Goal: Entertainment & Leisure: Consume media (video, audio)

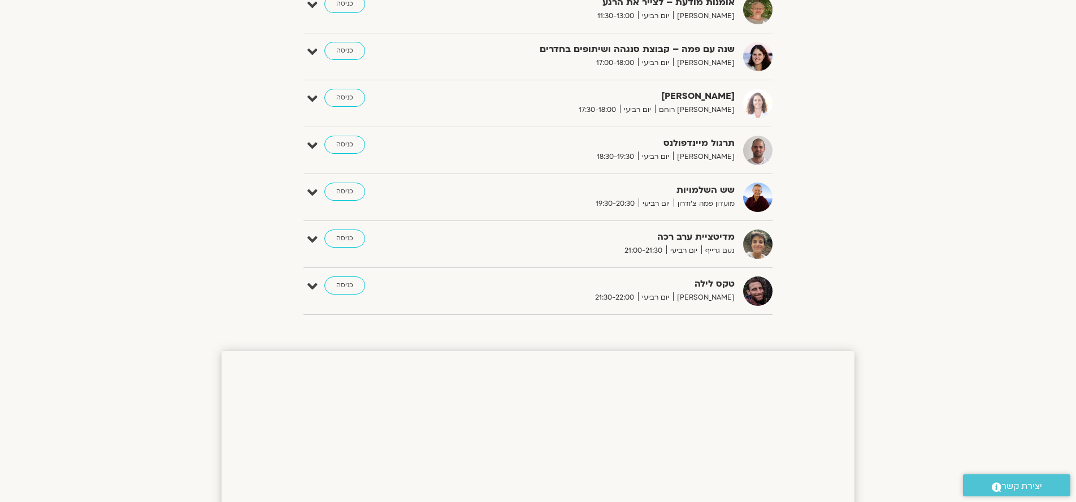
scroll to position [834, 0]
click at [347, 142] on link "כניסה" at bounding box center [345, 145] width 41 height 18
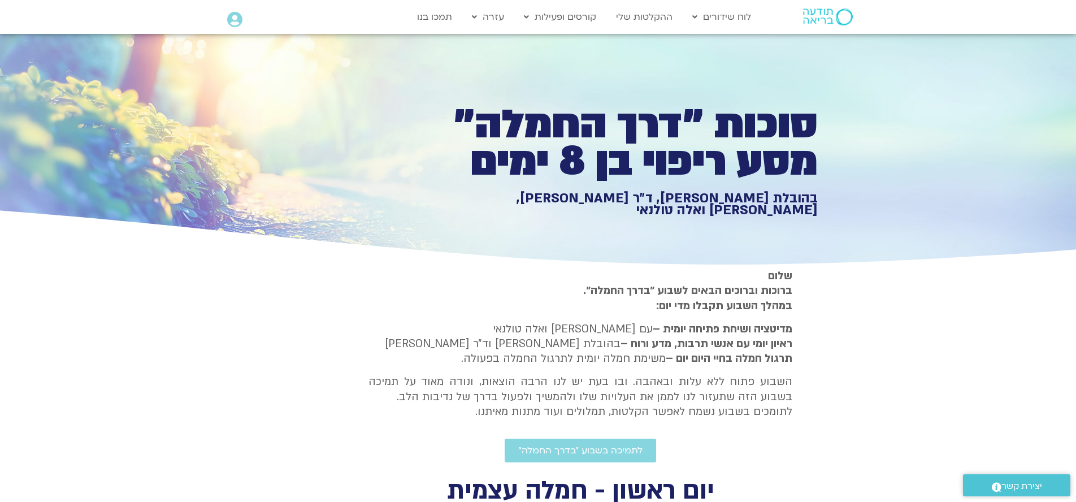
type input "1.07671879205128"
type input "50.1394994167075"
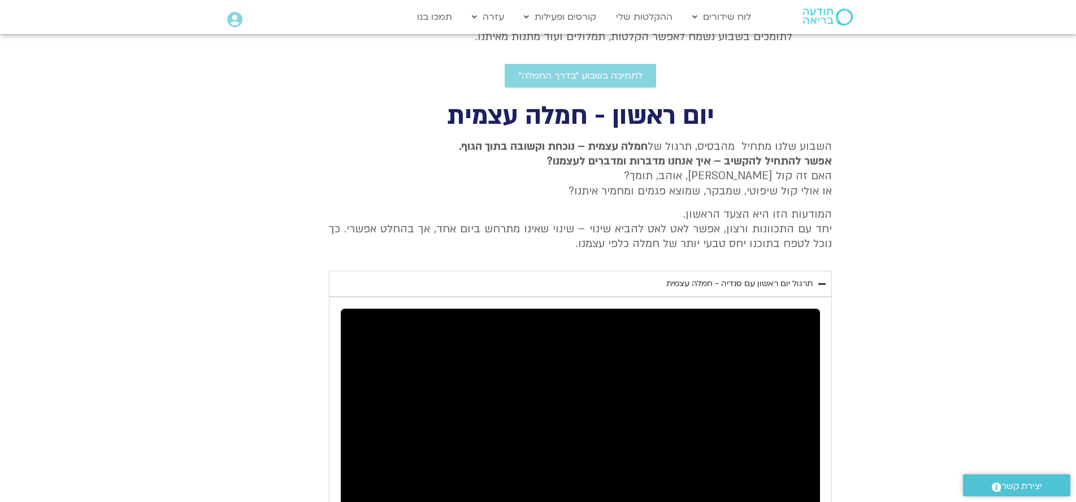
type input "1.07671879205128"
type input "50.1394994167075"
type input "1.07671879205128"
type input "50.1394994167075"
type input "1.07671879205128"
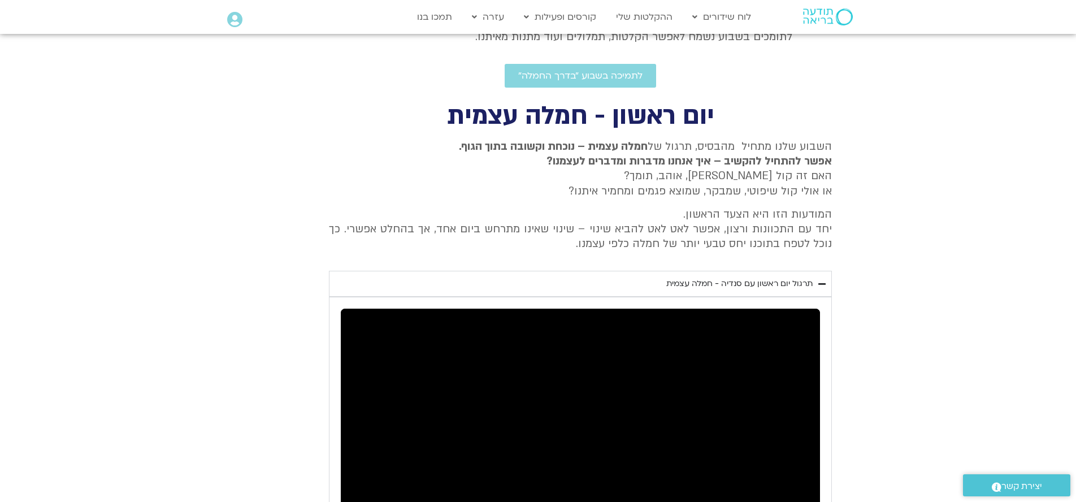
type input "50.1394994167075"
type input "1.07671879205128"
type input "50.1394994167075"
type input "1.07671879205128"
type input "50.1394994167075"
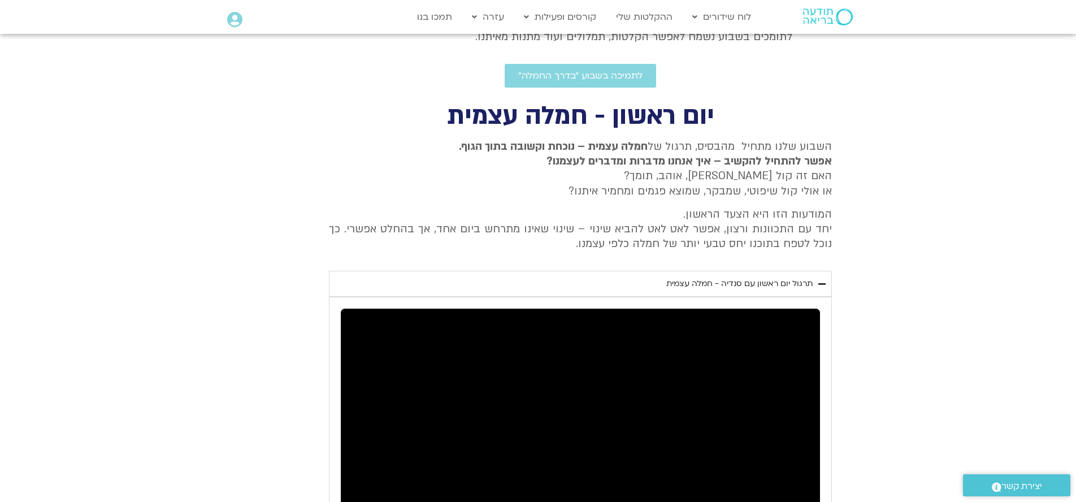
type input "1.07671879205128"
type input "50.1394994167075"
type input "1.07671879205128"
type input "50.1394994167075"
type input "1.07671879205128"
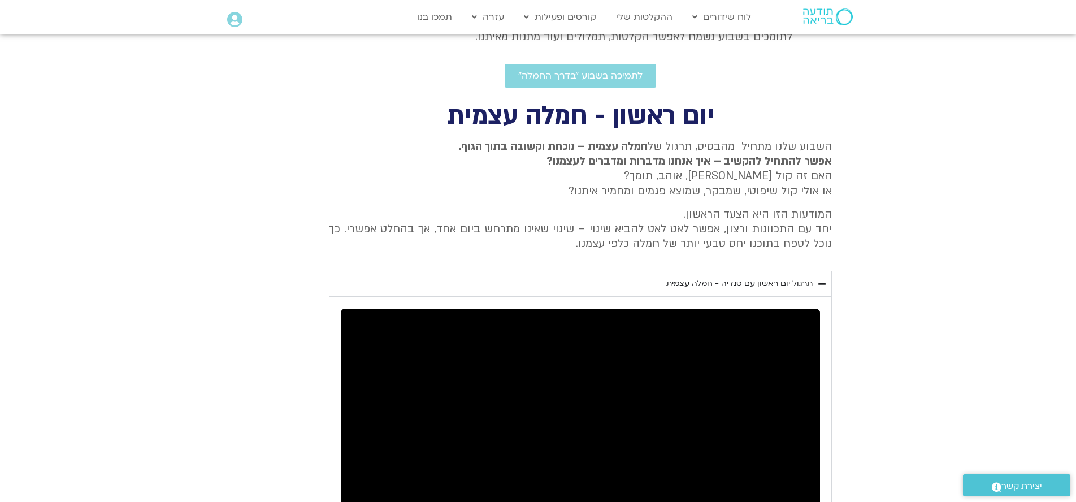
type input "50.1394994167075"
type input "1.07671879205128"
type input "50.1394994167075"
type input "1.07671879205128"
type input "50.1394994167075"
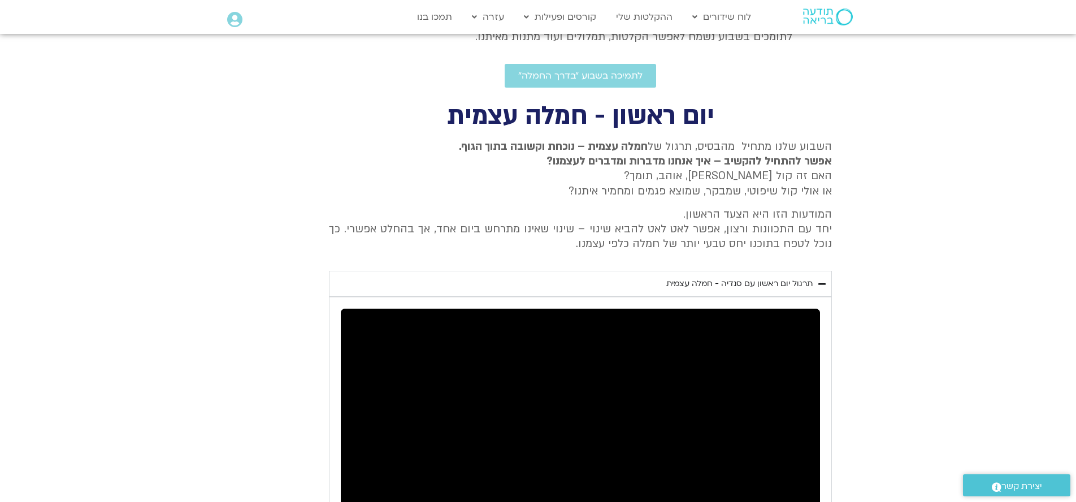
type input "1.07671879205128"
type input "50.1394994167075"
type input "1.07671879205128"
type input "50.1394994167075"
type input "1.07671879205128"
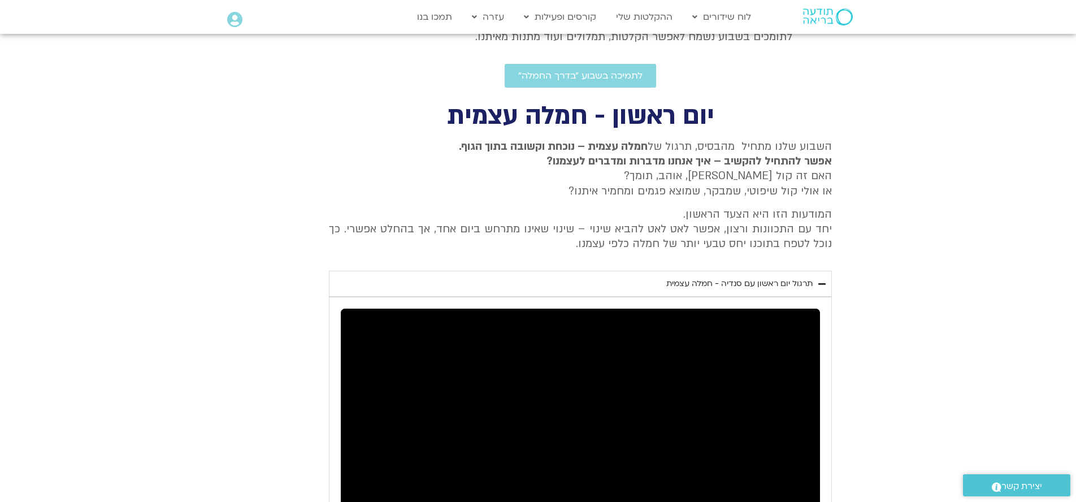
type input "50.1394994167075"
type input "1.07671879205128"
type input "50.1394994167075"
type input "1.07671879205128"
type input "50.1394994167075"
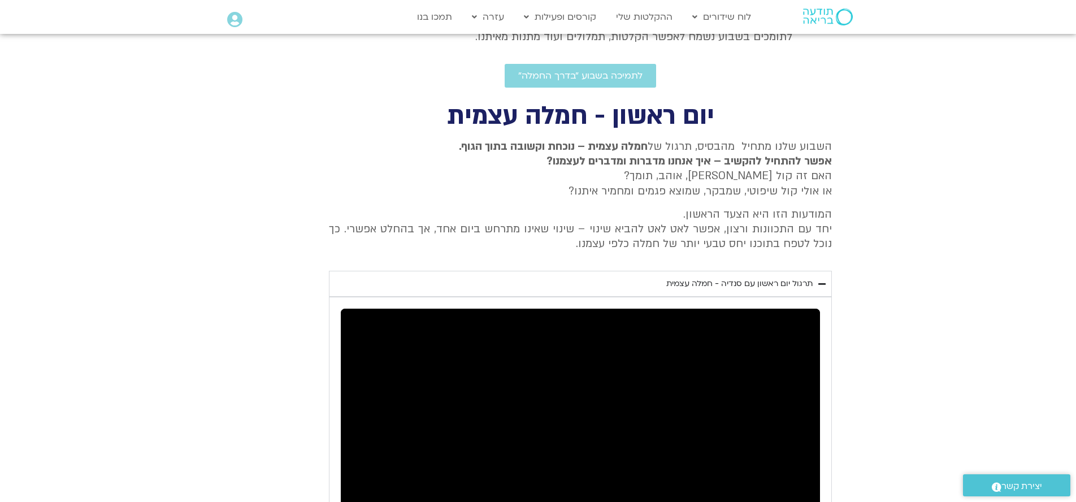
type input "1.07671879205128"
type input "50.1394994167075"
type input "1.07671879205128"
type input "50.1394994167075"
type input "1.07671879205128"
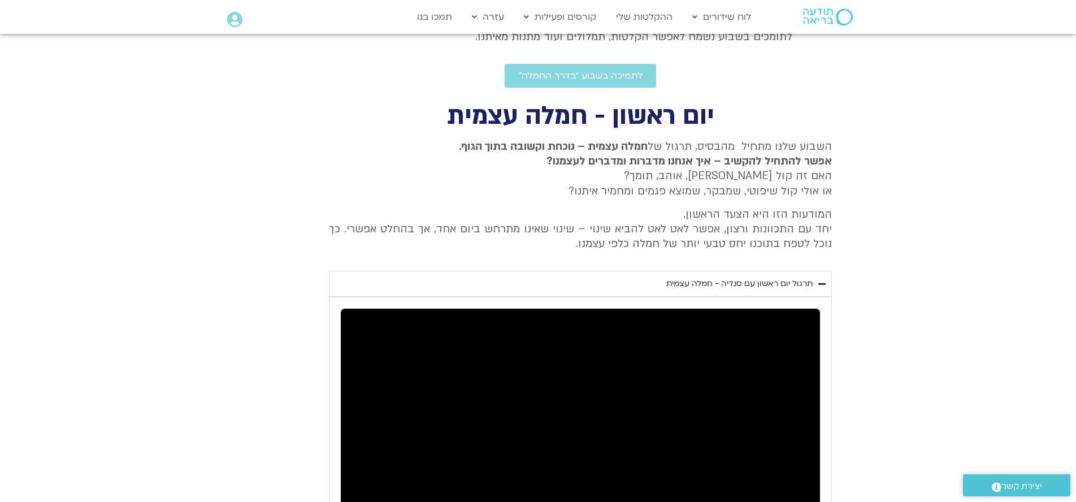
type input "50.1394994167075"
type input "1.07671879205128"
type input "50.1394994167075"
type input "1.07671879205128"
type input "50.1394994167075"
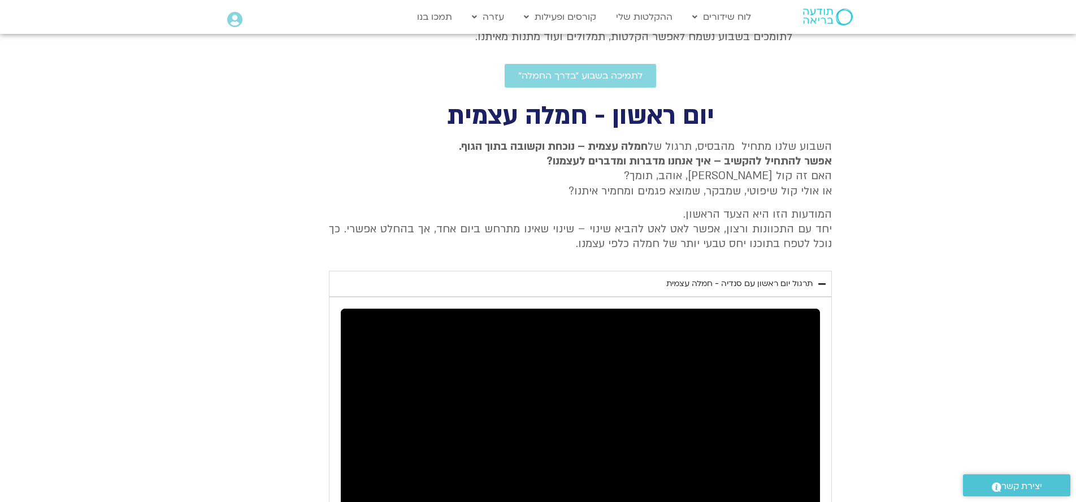
type input "1.07671879205128"
type input "50.1394994167075"
type input "1.07671879205128"
type input "50.1394994167075"
type input "1.07671879205128"
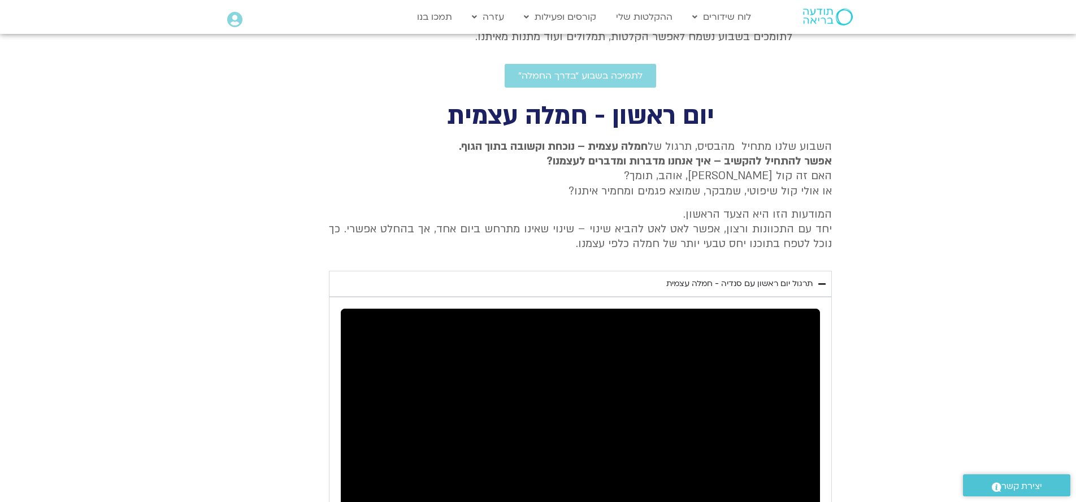
type input "50.1394994167075"
type input "1.07671879205128"
type input "50.1394994167075"
type input "1.07671879205128"
type input "50.1394994167075"
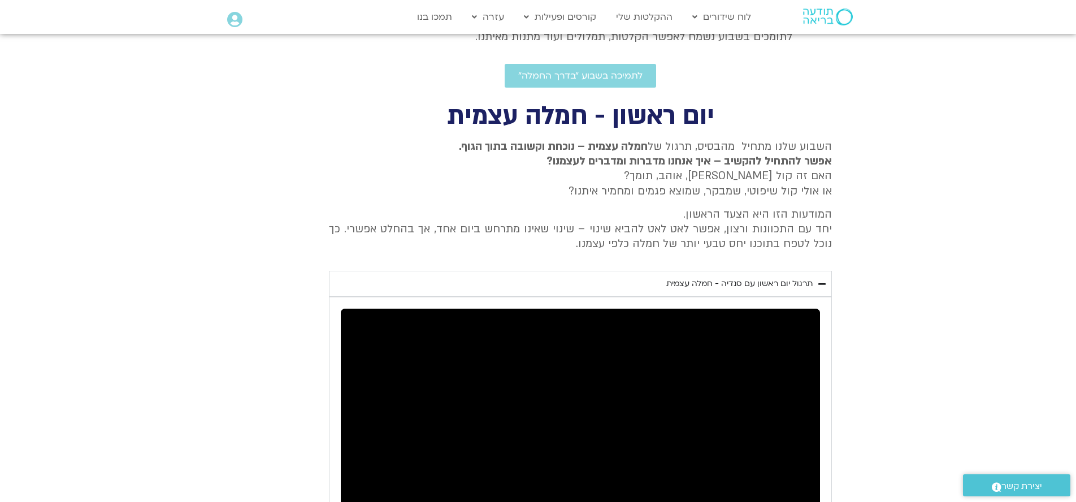
type input "1.07671879205128"
type input "50.1394994167075"
type input "1.07671879205128"
type input "50.1394994167075"
type input "1.07671879205128"
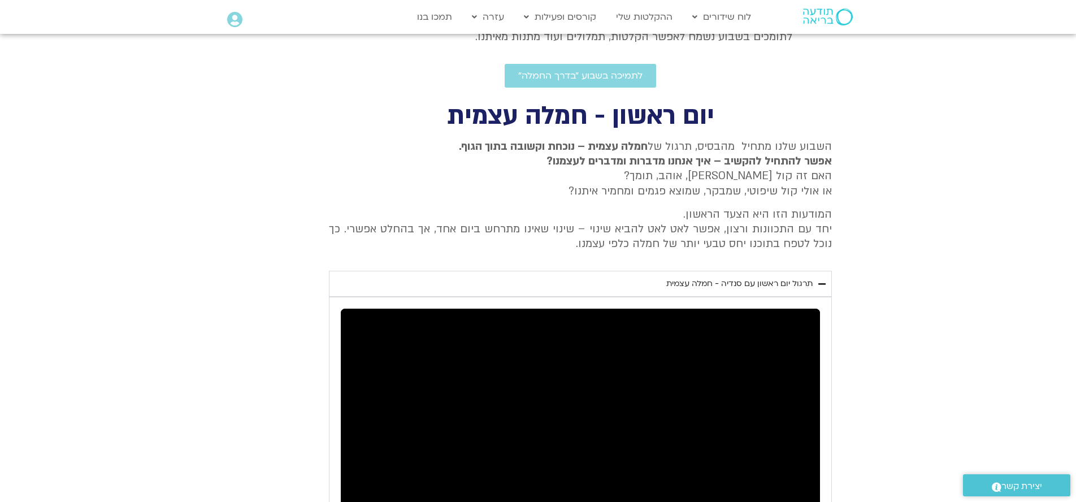
type input "50.1394994167075"
type input "1.07671879205128"
type input "50.1394994167075"
type input "1.07671879205128"
type input "50.1394994167075"
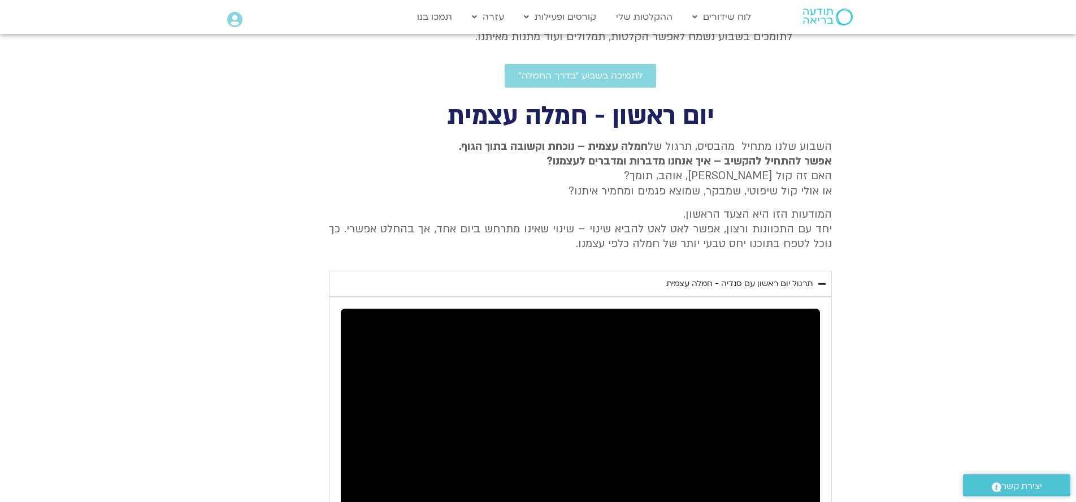
type input "1.07671879205128"
type input "50.1394994167075"
type input "1.07671879205128"
type input "50.1394994167075"
type input "1.07671879205128"
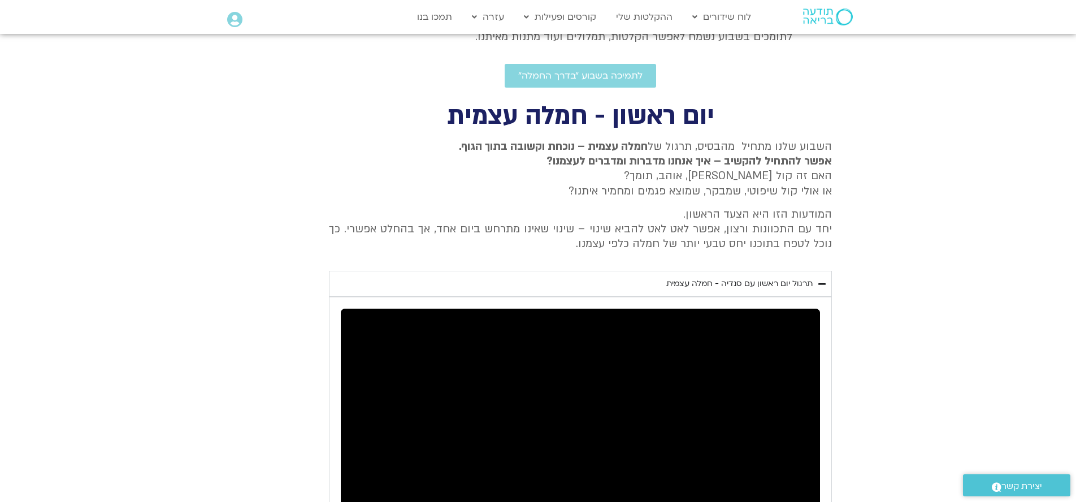
type input "50.1394994167075"
type input "1.07671879205128"
type input "50.1394994167075"
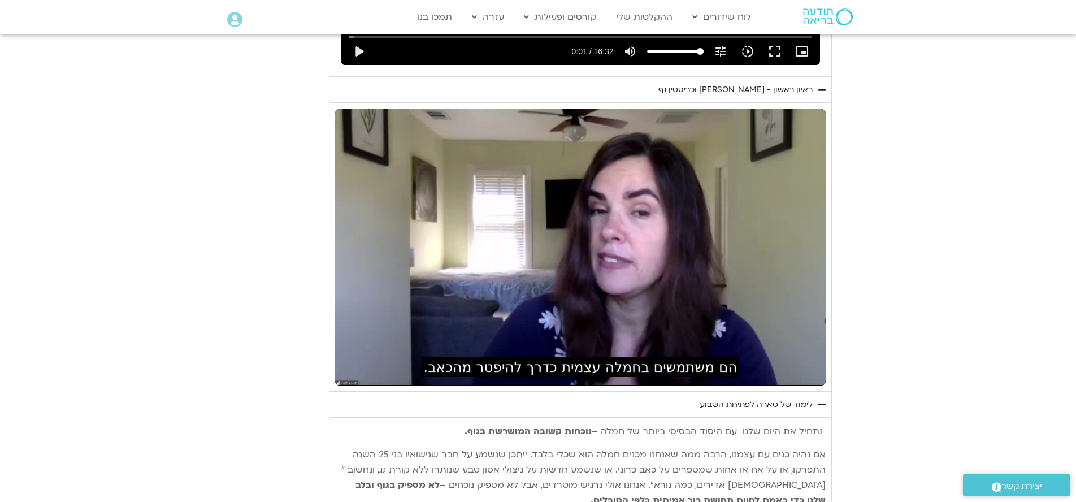
scroll to position [892, 0]
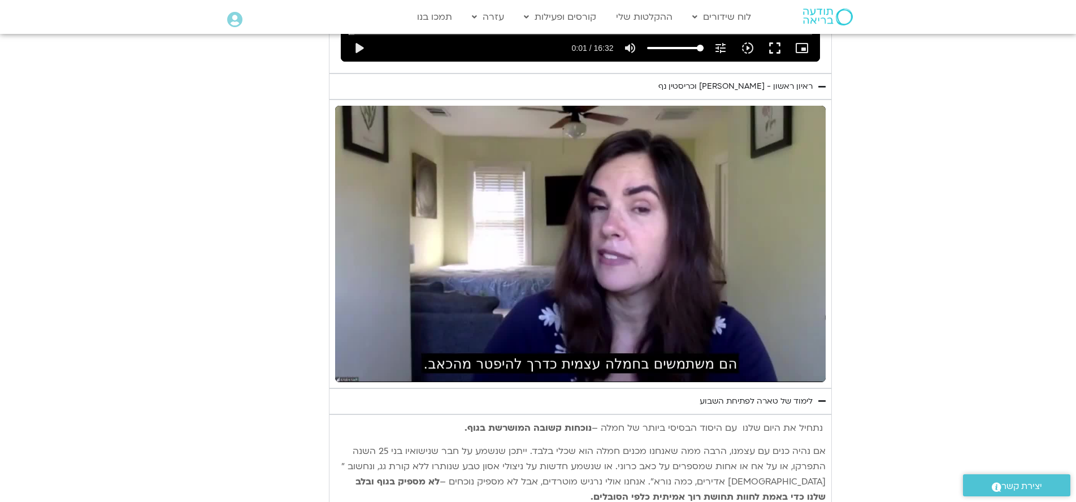
type input "1.07671879205128"
type input "94.1481559997666"
type input "1.07671879205128"
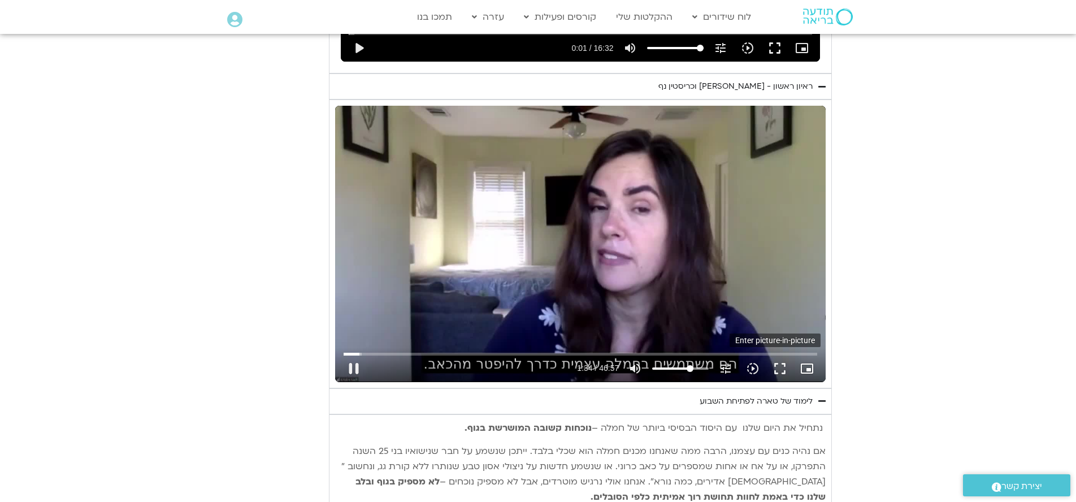
type input "94.2794875418976"
type input "1.07671879205128"
type input "94.4138611250361"
type input "1.07671879205128"
type input "94.4309392499542"
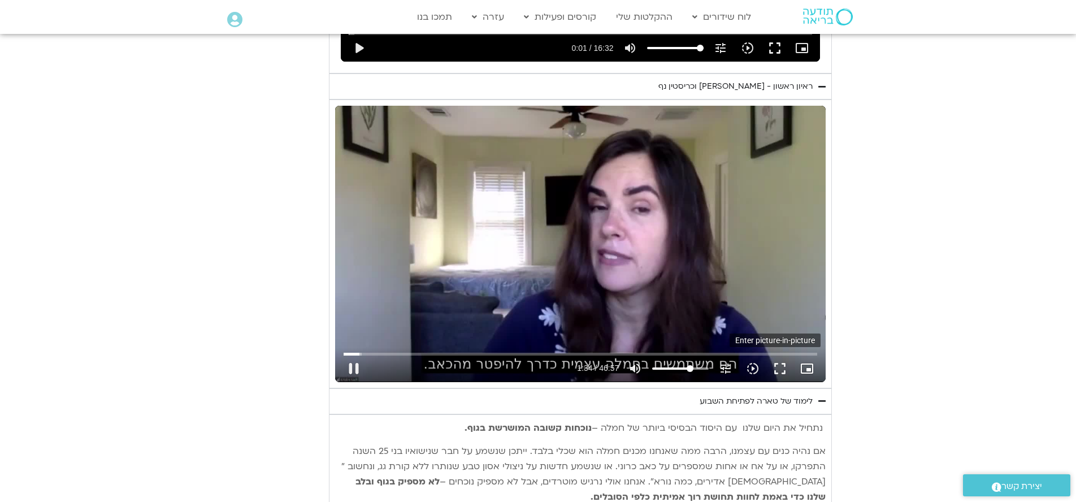
type input "1.07671879205128"
click at [801, 362] on icon "picture_in_picture_alt" at bounding box center [808, 369] width 14 height 14
type input "94.643624166967"
type input "1.07671879205128"
type input "94.7767453753576"
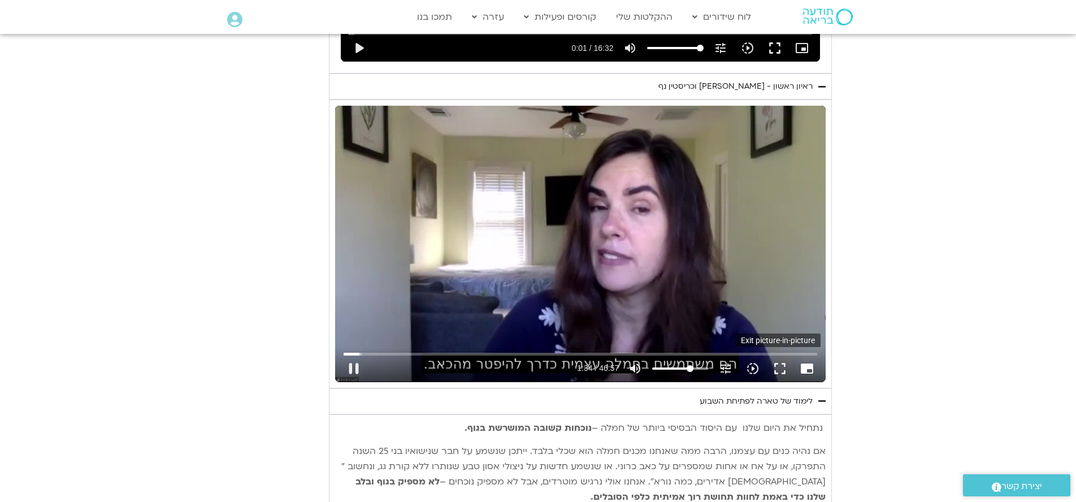
type input "1.07671879205128"
type input "94.9122404166494"
type input "1.07671879205128"
type input "95.0268768746636"
type input "1.07671879205128"
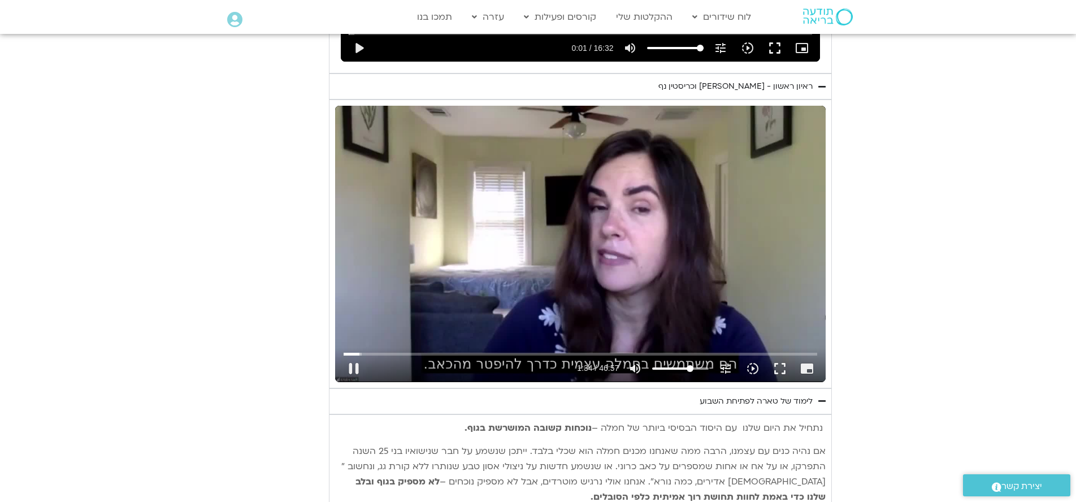
type input "95.1620457919836"
type input "1.07671879205128"
type input "95.2784736669981"
type input "1.07671879205128"
type input "95.4153340416557"
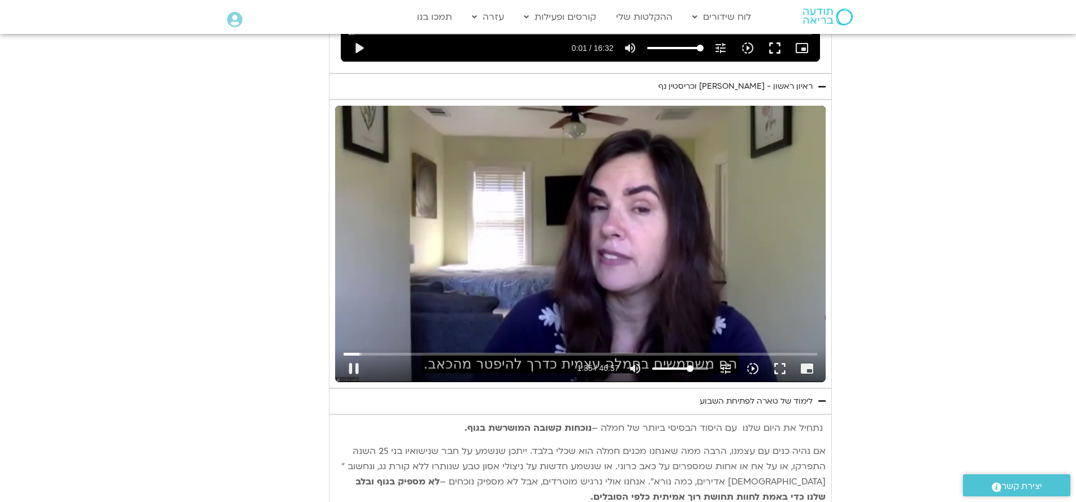
type input "1.07671879205128"
type input "95.5328153333955"
type input "1.07671879205128"
type input "95.6647217499997"
type input "1.07671879205128"
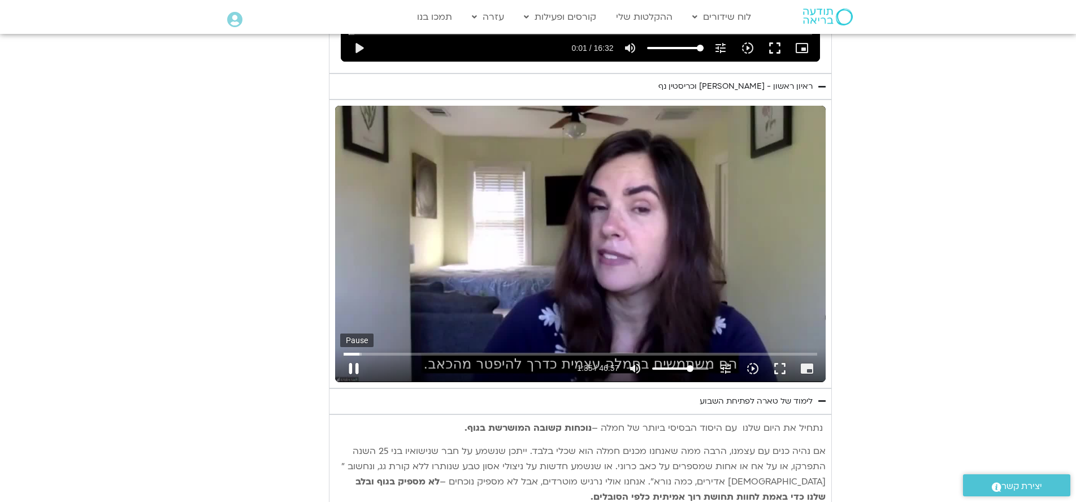
type input "95.7806460413249"
type input "1.07671879205128"
type input "95.8813401253955"
type input "1.07671879205128"
type input "96.0140739996504"
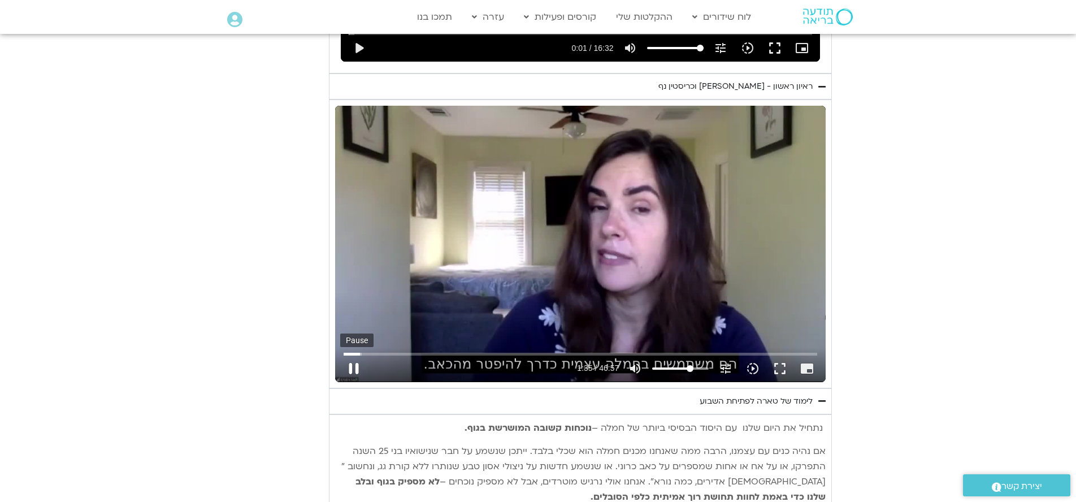
type input "1.07671879205128"
type input "96.166164707947"
type input "1.07671879205128"
type input "96.197800333002"
type input "1.07671879205128"
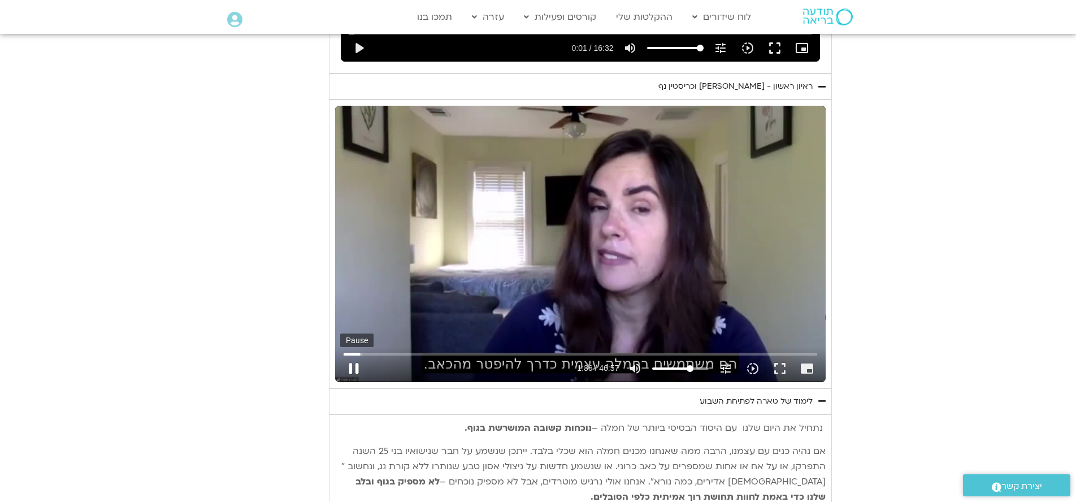
click at [367, 355] on button "pause" at bounding box center [353, 368] width 27 height 27
type input "96.3518330413485"
type input "1.07671879205128"
type input "96.3518330413485"
type input "1.07671879205128"
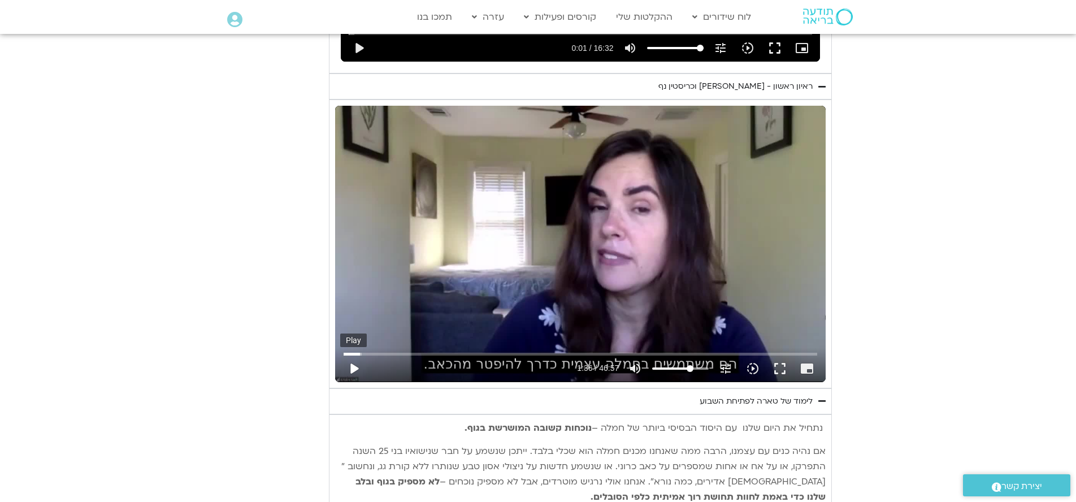
type input "96.3518330413485"
type input "1.07671879205128"
type input "96.3518330413485"
type input "1.07671879205128"
type input "96.3518330413485"
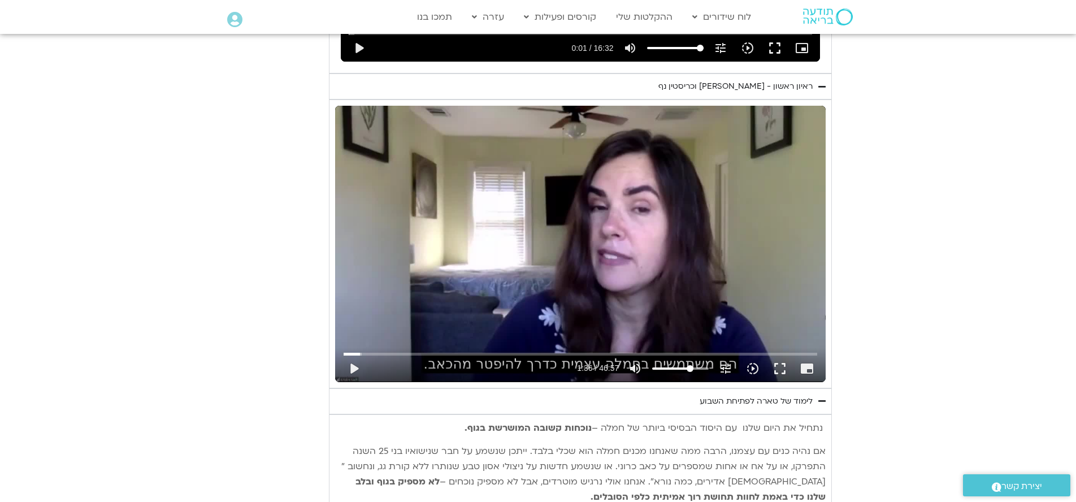
type input "1.07671879205128"
type input "96.3518330413485"
type input "1.07671879205128"
type input "96.3518330413485"
type input "1.07671879205128"
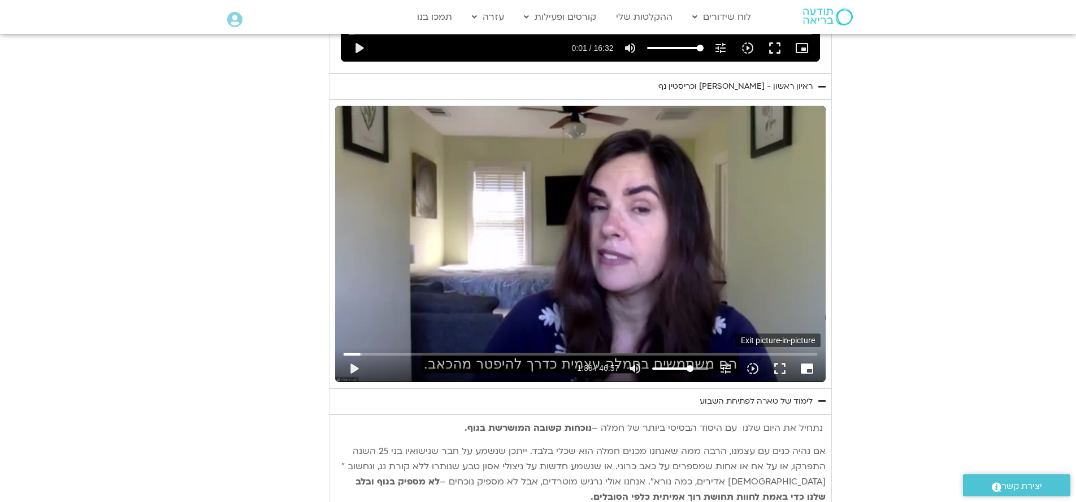
type input "96.3518330413485"
type input "1.07671879205128"
type input "96.3518330413485"
type input "1.07671879205128"
type input "96.3518330413485"
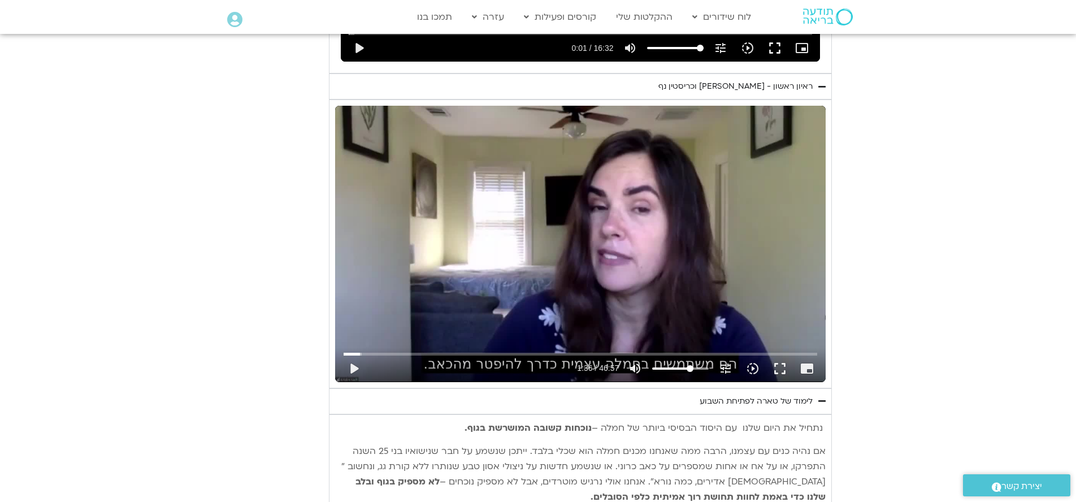
type input "1.07671879205128"
type input "96.3518330413485"
type input "1.07671879205128"
type input "96.3518330413485"
type input "1.07671879205128"
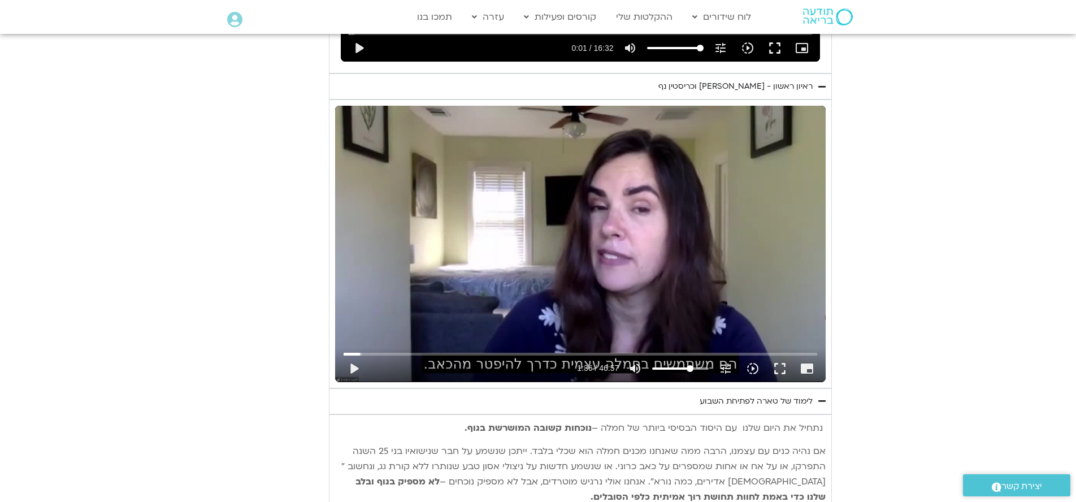
type input "96.3518330413485"
type input "1.07671879205128"
type input "96.3518330413485"
type input "1.07671879205128"
type input "96.3518330413485"
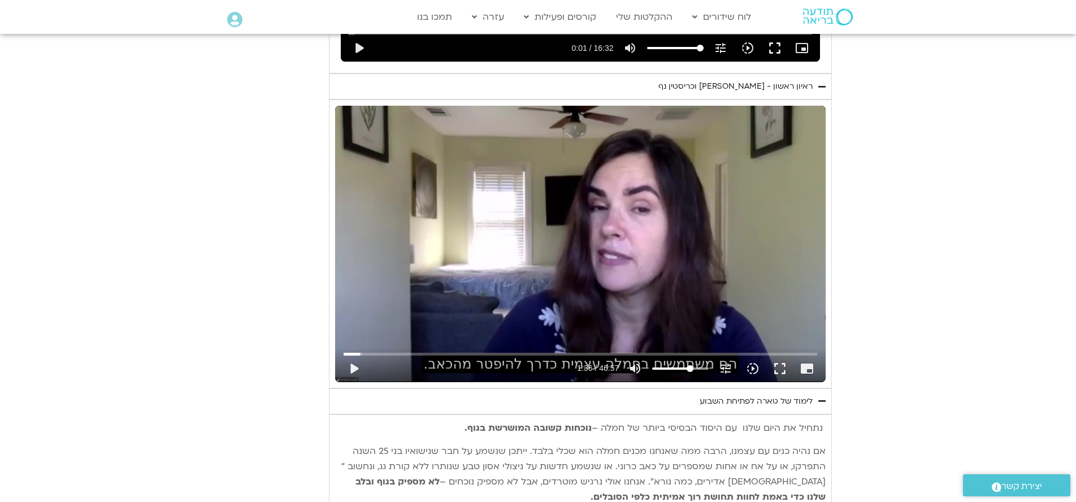
type input "1.07671879205128"
type input "96.3518330413485"
type input "1.07671879205128"
type input "96.3518330413485"
type input "1.07671879205128"
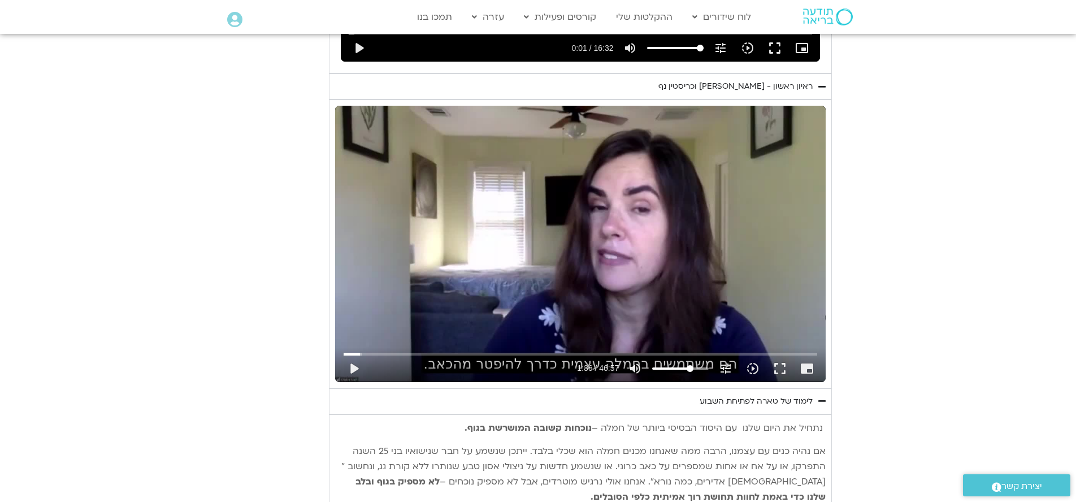
type input "96.3518330413485"
click at [833, 273] on section "יום ראשון - חמלה עצמית השבוע שלנו מתחיל מהבסיס, תרגול של חמלה עצמית – נוכחת וקש…" at bounding box center [538, 193] width 1076 height 1211
type input "1.07671879205128"
type input "96.3518330413485"
type input "1.07671879205128"
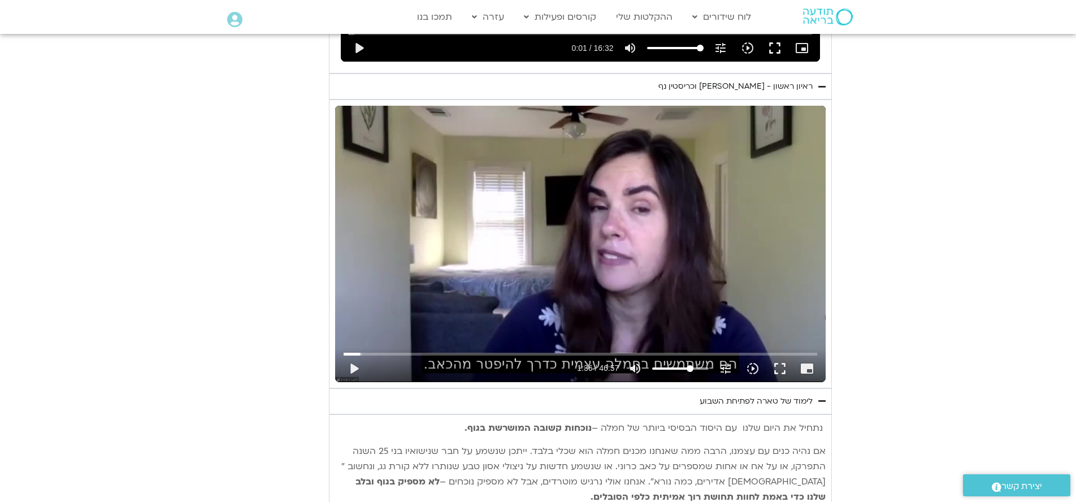
type input "96.3518330413485"
type input "1.07671879205128"
type input "96.3518330413485"
type input "1.07671879205128"
type input "96.3518330413485"
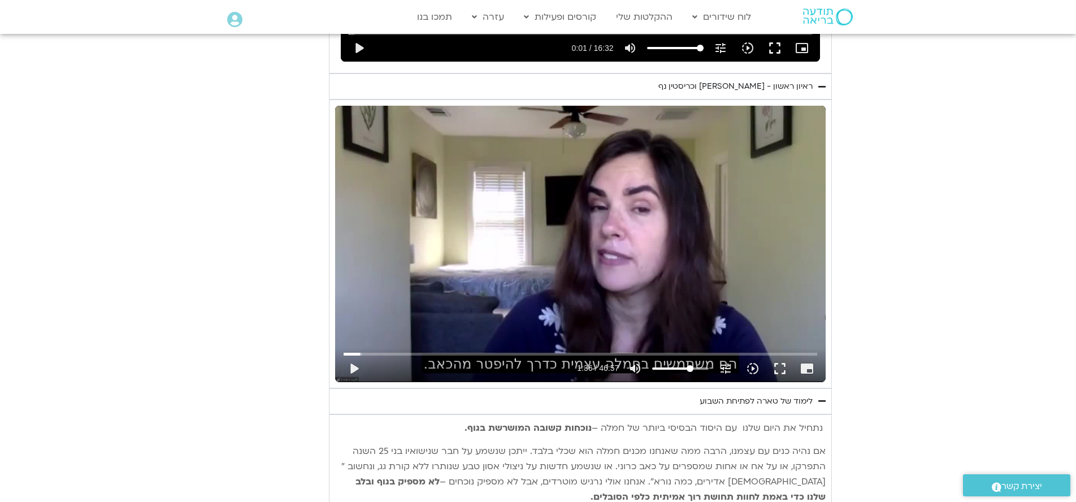
type input "1.07671879205128"
type input "96.3518330413485"
type input "1.07671879205128"
type input "96.3518330413485"
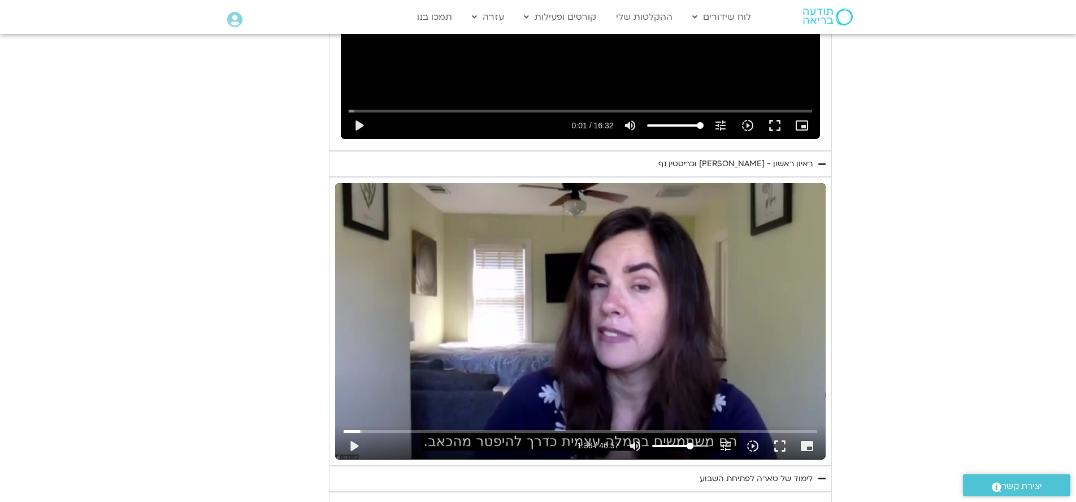
type input "1.07671879205128"
type input "96.3518330413485"
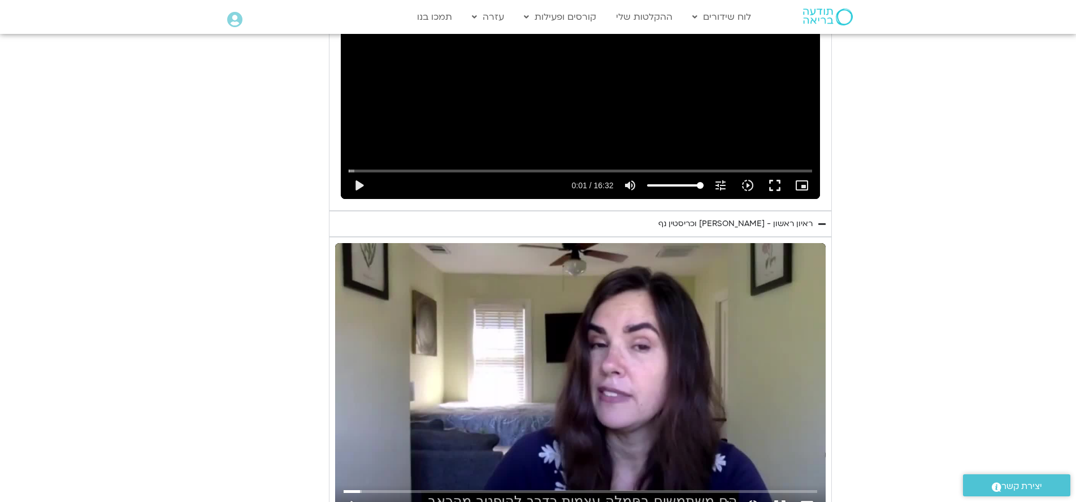
type input "1.07671879205128"
type input "96.3518330413485"
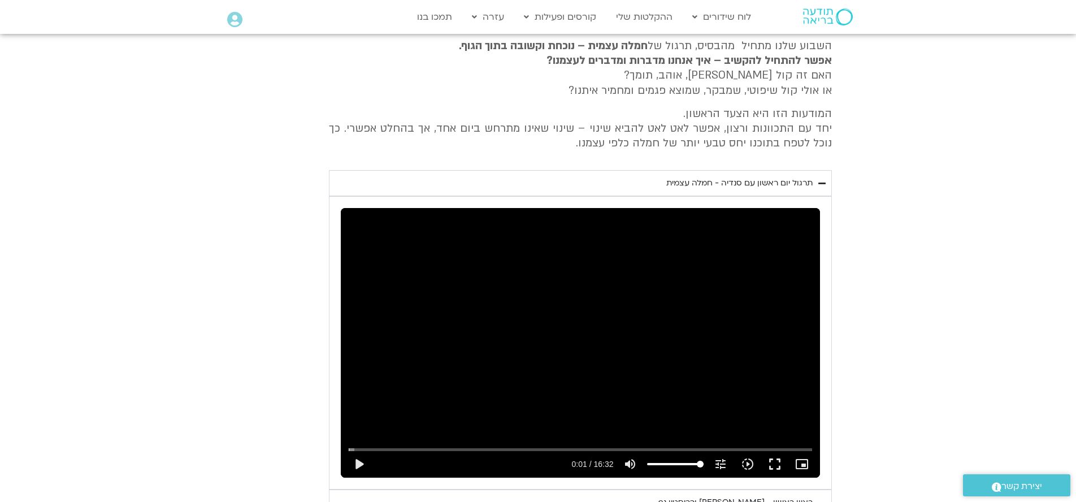
type input "1.07671879205128"
type input "96.3518330413485"
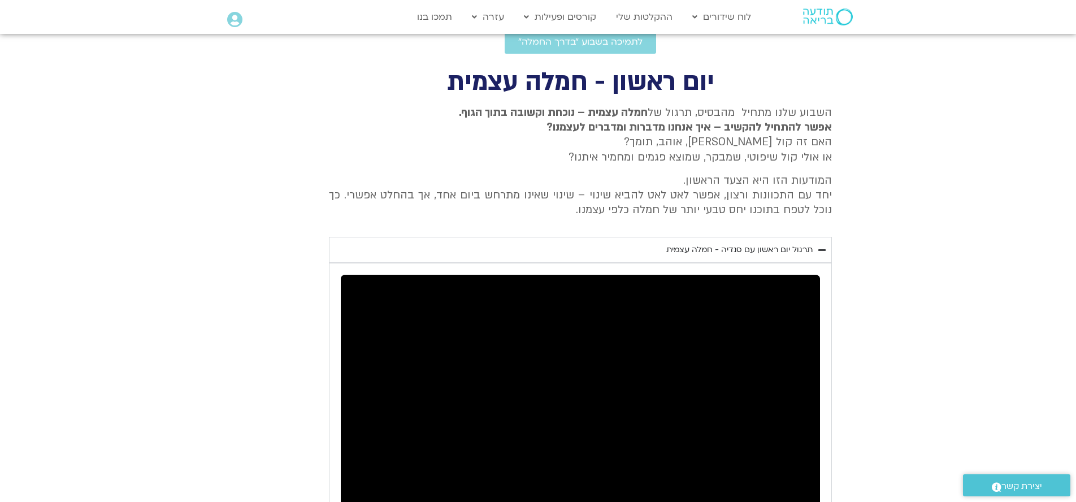
type input "1.07671879205128"
type input "96.3518330413485"
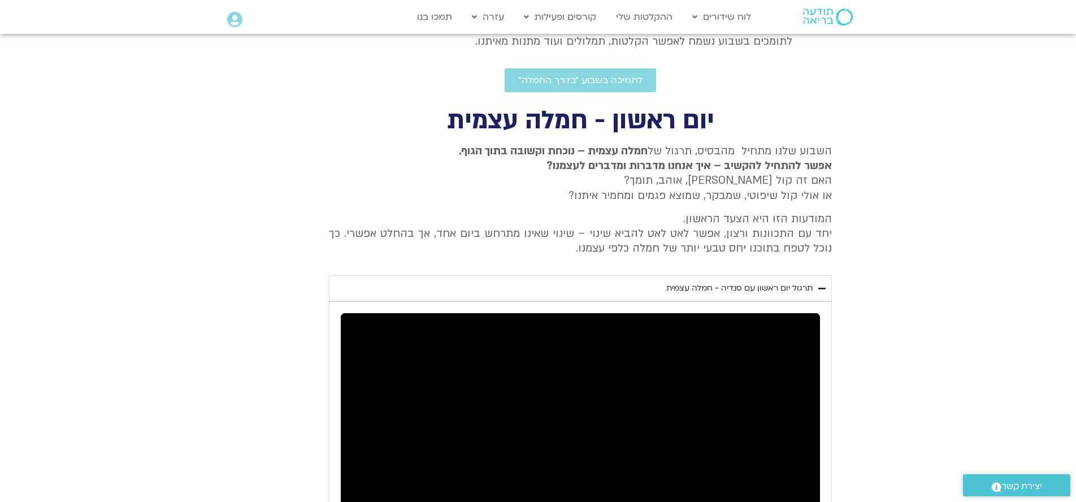
type input "1.07671879205128"
type input "96.3518330413485"
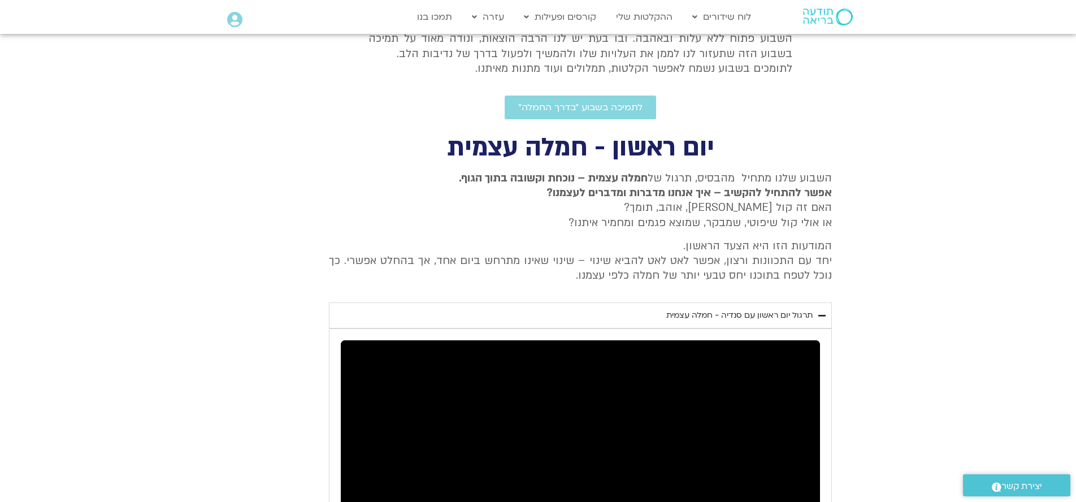
type input "1.07671879205128"
type input "96.3518330413485"
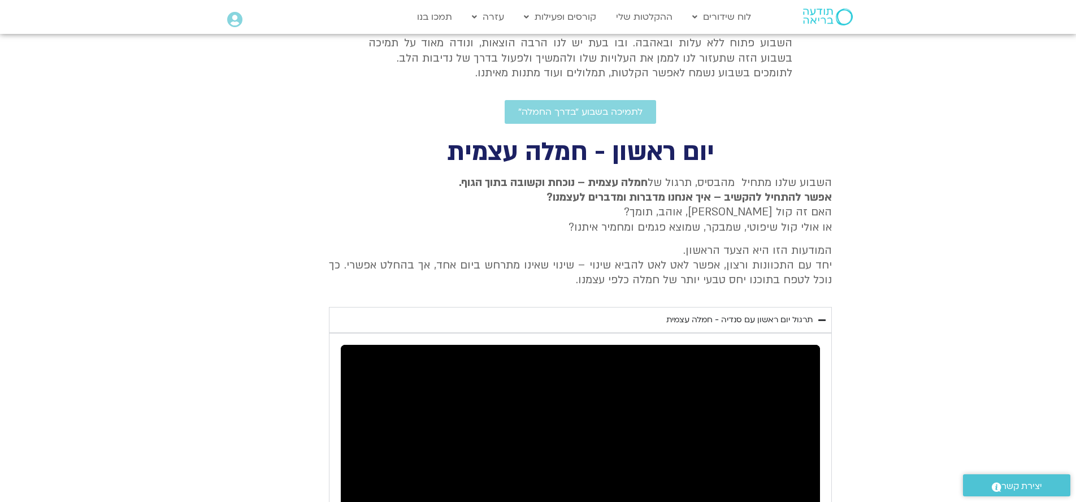
scroll to position [331, 0]
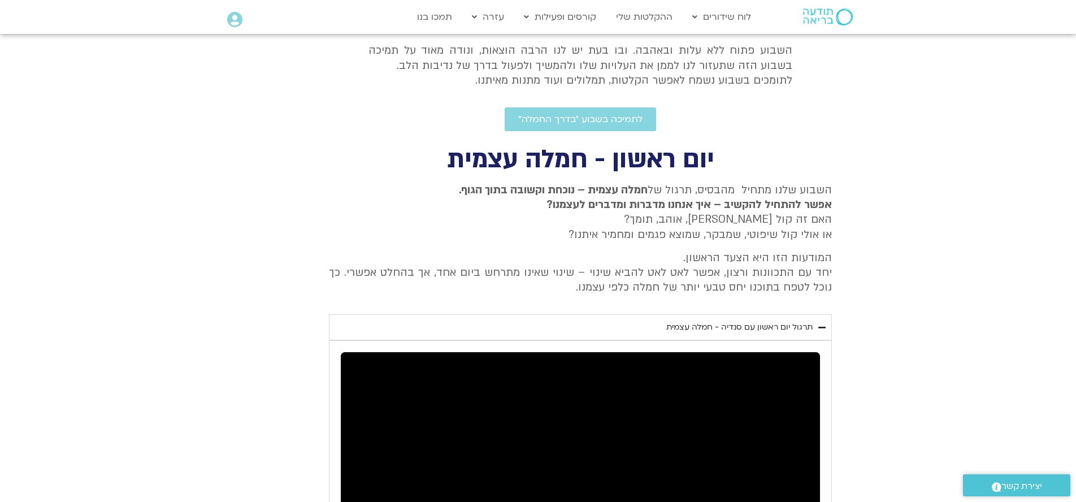
type input "1.07671879205128"
type input "96.3518330413485"
type input "1.07671879205128"
type input "96.3518330413485"
type input "1.07671879205128"
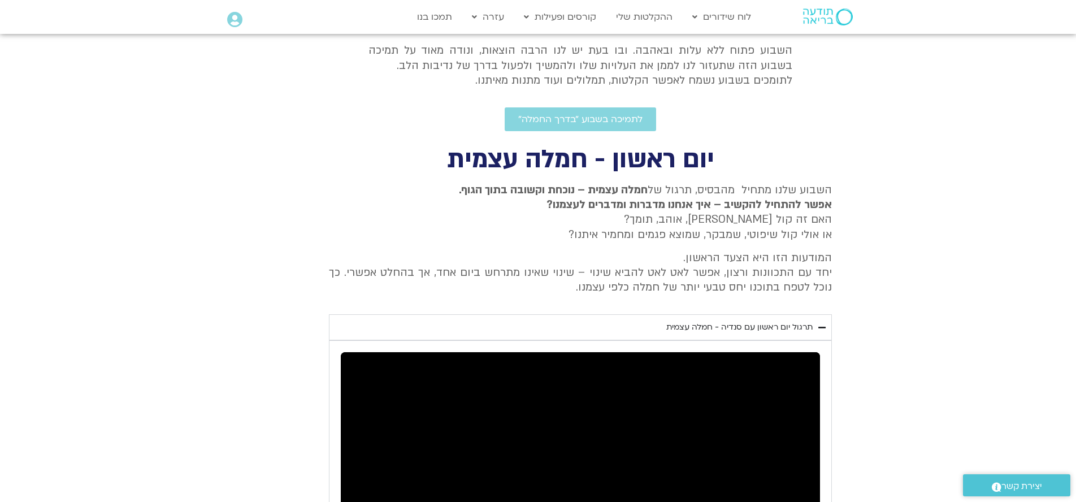
type input "96.3518330413485"
type input "1.07671879205128"
type input "96.3518330413485"
type input "1.07671879205128"
type input "96.3518330413485"
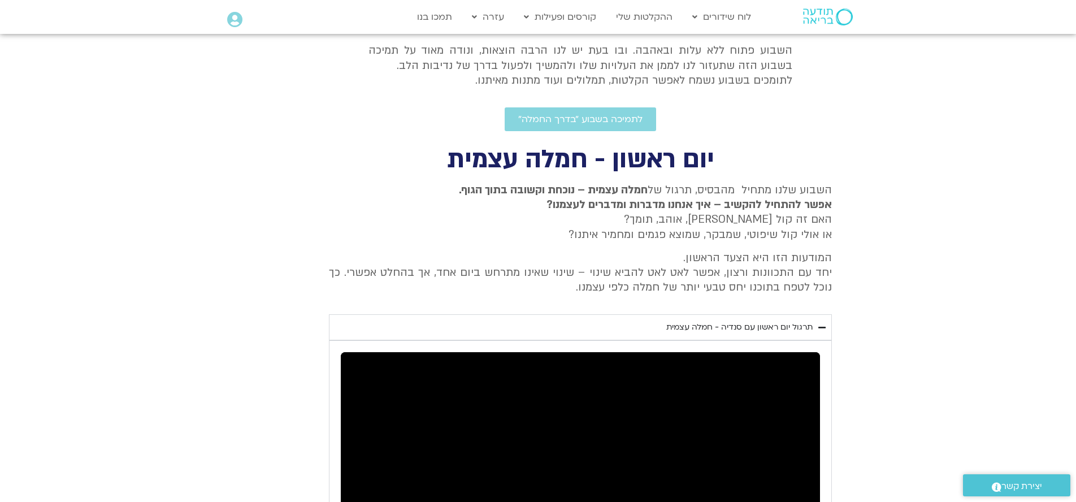
type input "1.07671879205128"
type input "96.3518330413485"
type input "1.07671879205128"
type input "96.3518330413485"
type input "1.07671879205128"
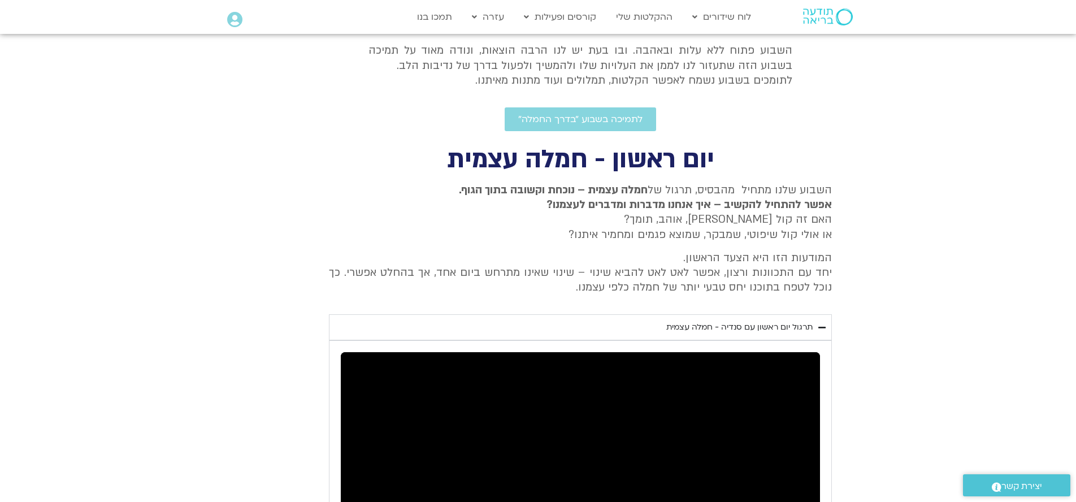
type input "96.3518330413485"
type input "1.07671879205128"
type input "96.3518330413485"
type input "1.07671879205128"
type input "96.3518330413485"
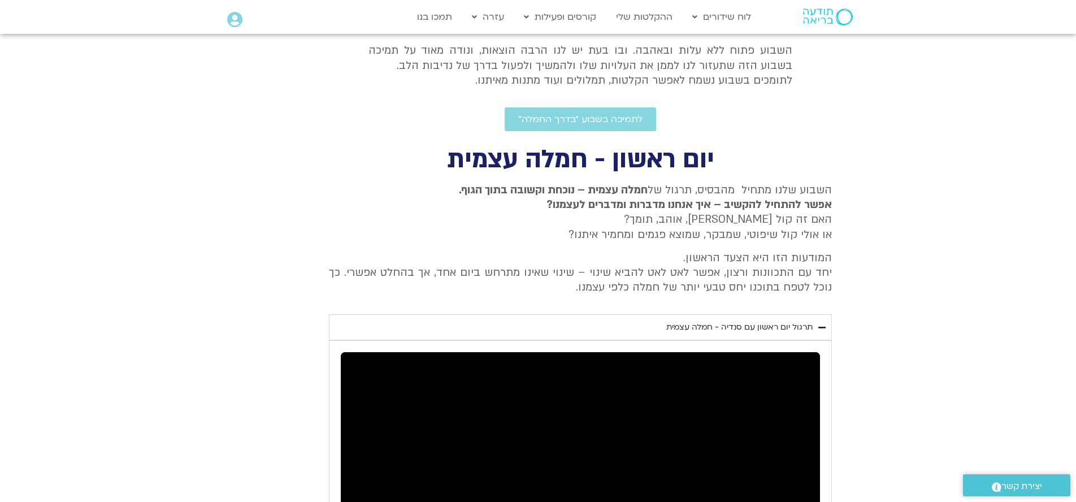
type input "1.07671879205128"
type input "96.3518330413485"
type input "1.07671879205128"
type input "96.3518330413485"
type input "1.07671879205128"
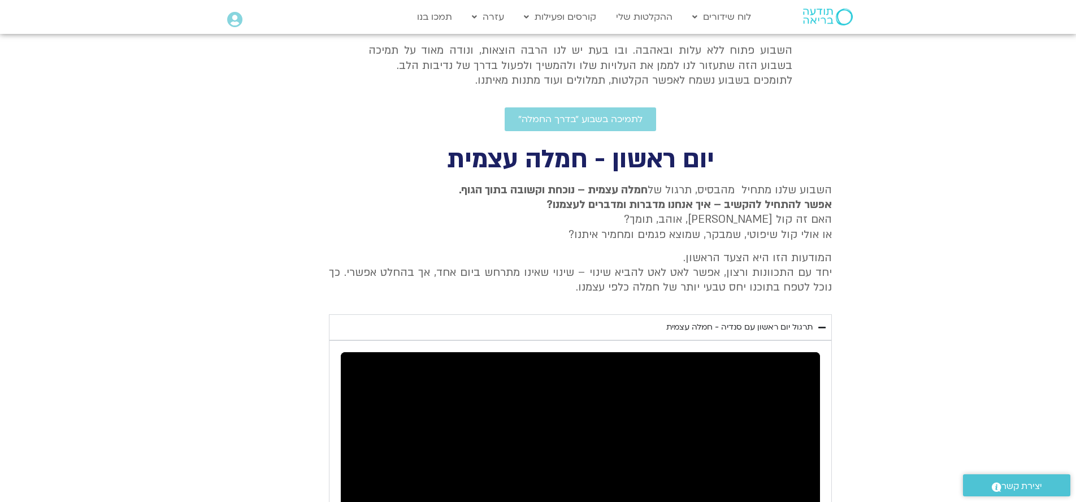
type input "96.3518330413485"
type input "1.07671879205128"
type input "96.3518330413485"
type input "1.07671879205128"
type input "96.3518330413485"
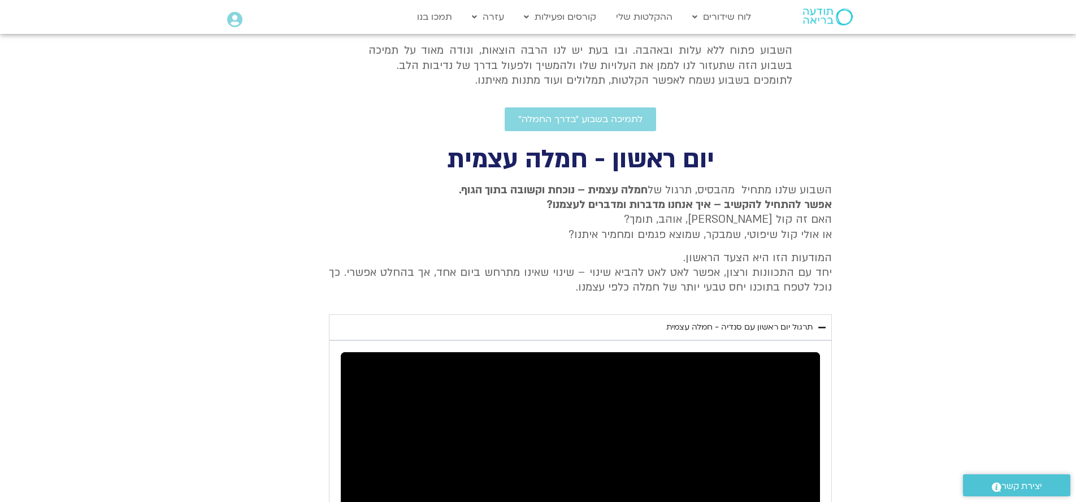
type input "1.07671879205128"
type input "96.3518330413485"
type input "1.07671879205128"
type input "96.3518330413485"
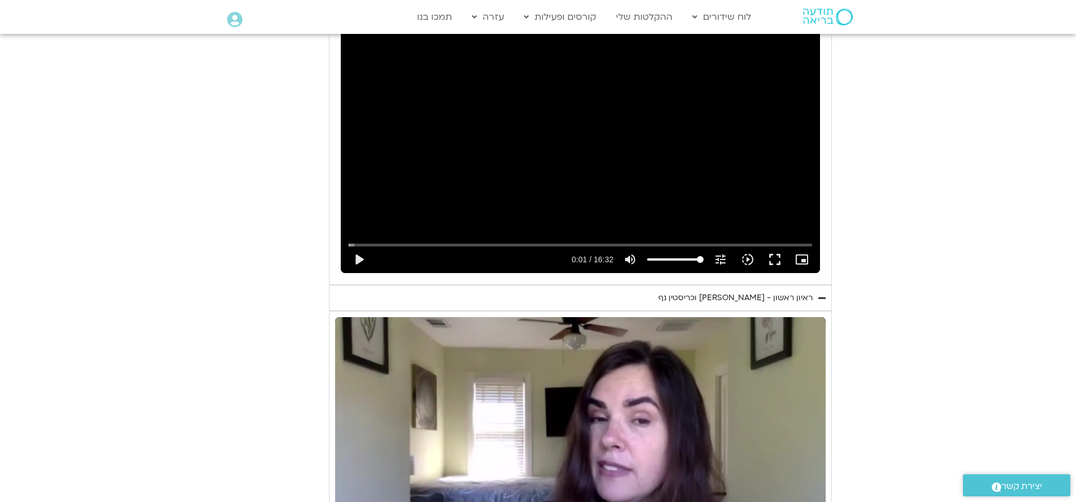
scroll to position [682, 0]
